Goal: Use online tool/utility: Utilize a website feature to perform a specific function

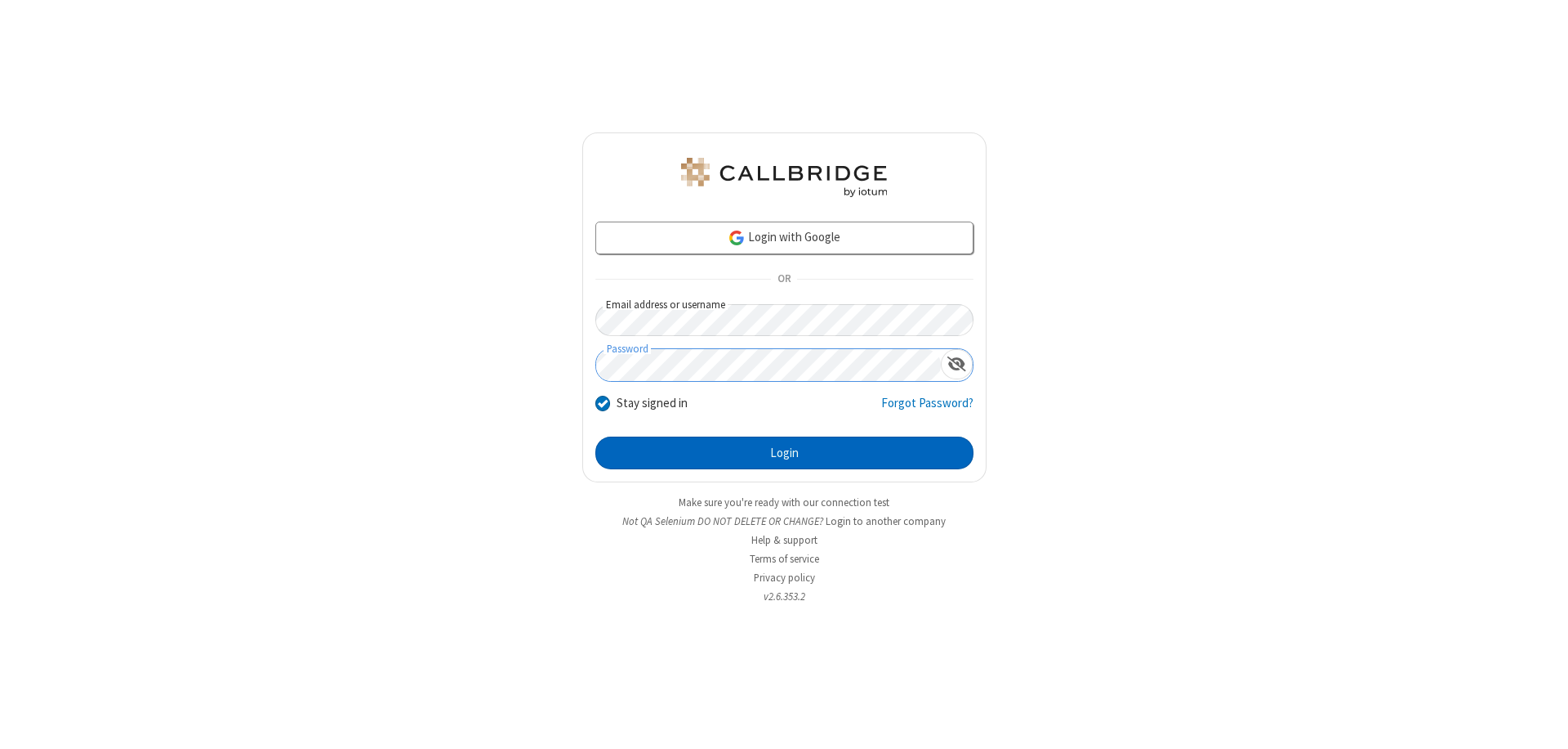
click at [784, 453] on button "Login" at bounding box center [784, 453] width 378 height 32
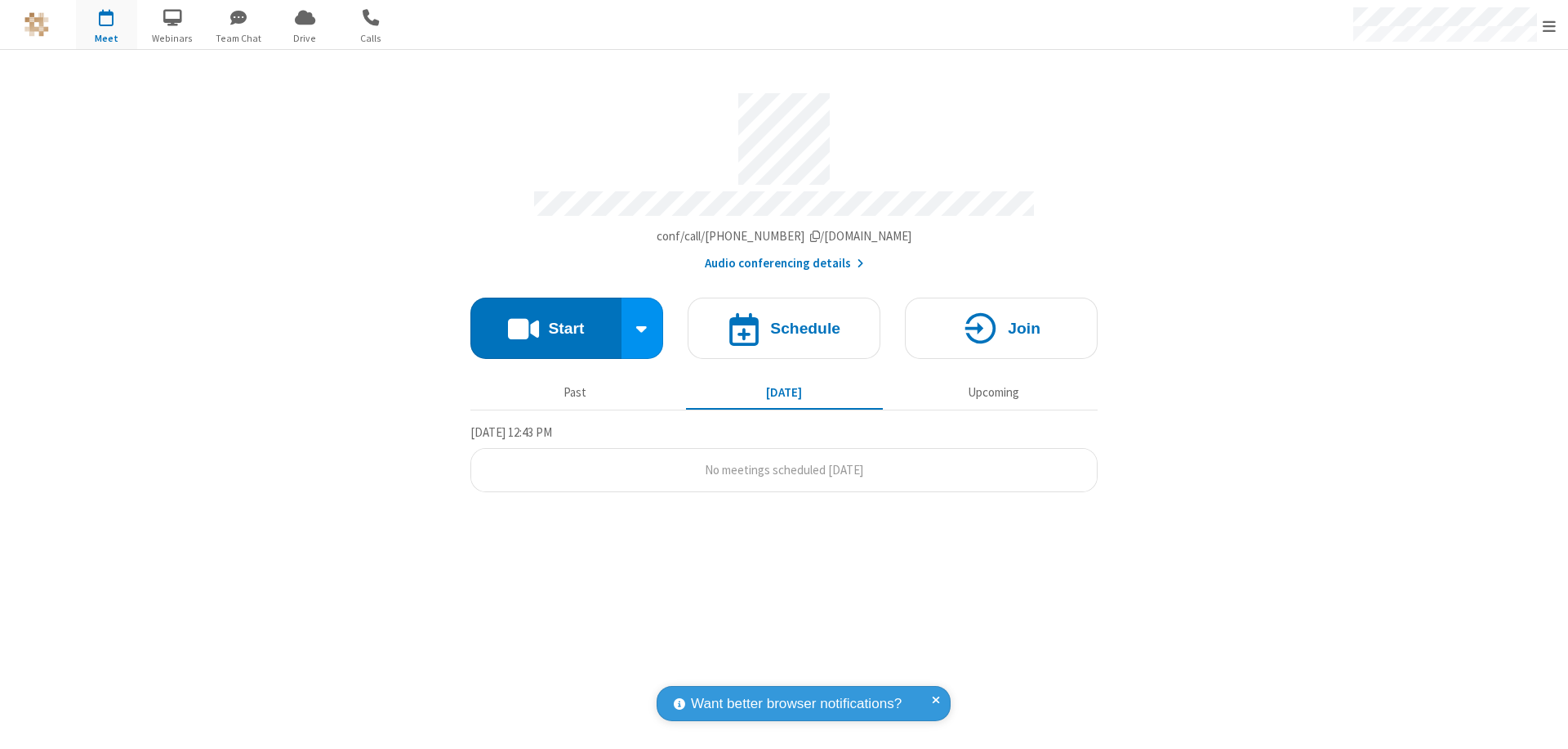
click at [546, 320] on button "Start" at bounding box center [546, 328] width 152 height 61
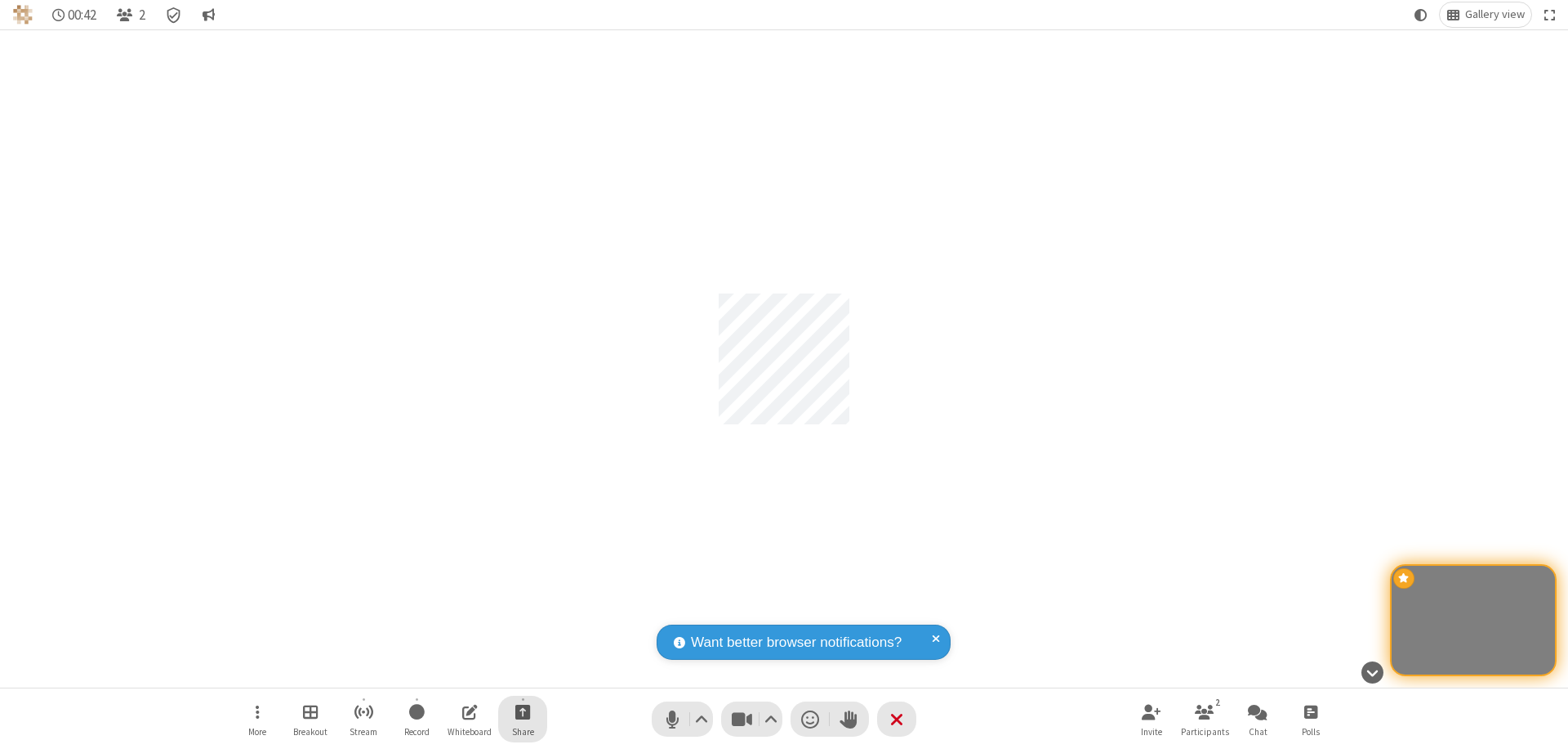
click at [523, 711] on span "Start sharing" at bounding box center [523, 711] width 15 height 21
click at [456, 672] on span "Share my screen" at bounding box center [456, 673] width 19 height 13
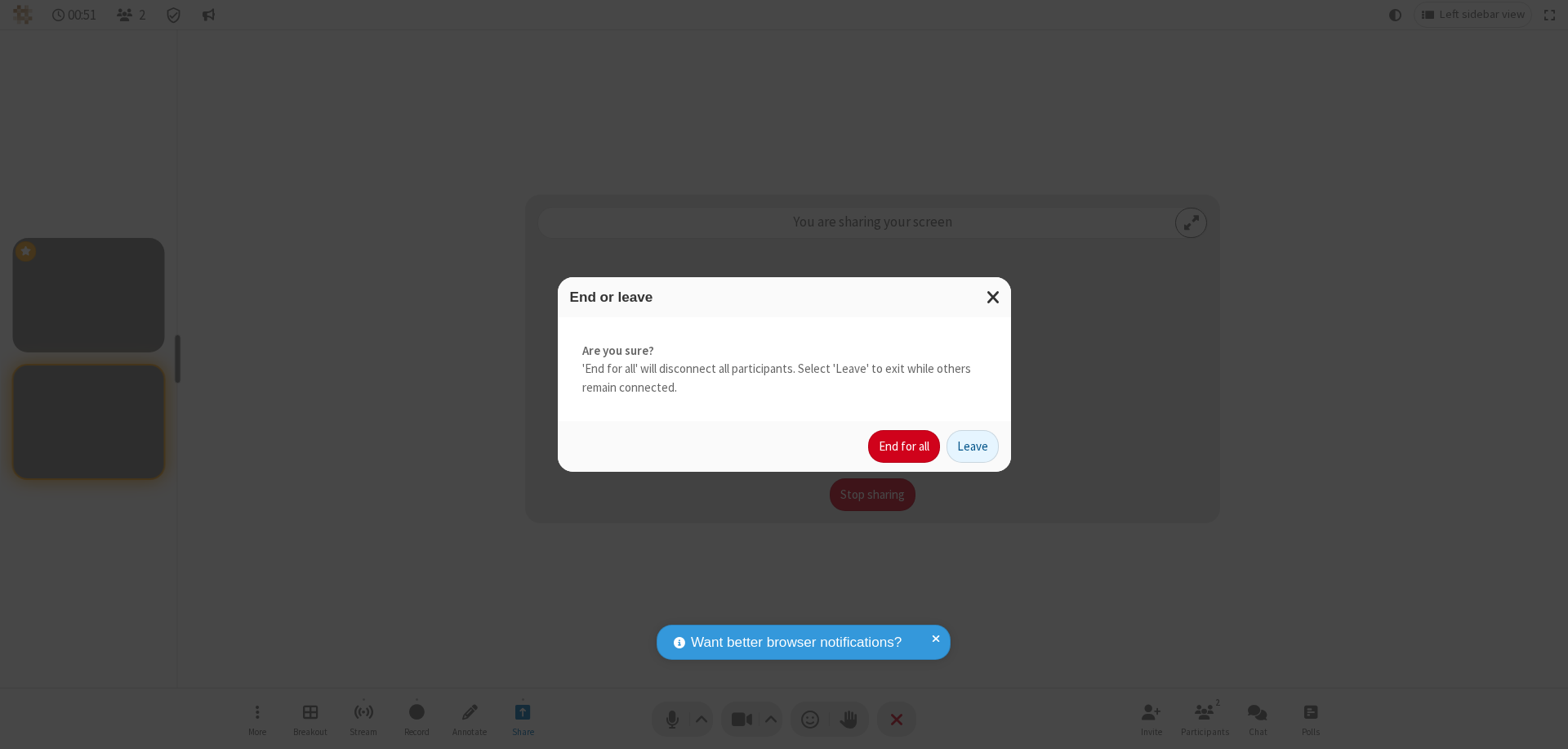
click at [905, 446] on button "End for all" at bounding box center [904, 446] width 72 height 32
